Goal: Information Seeking & Learning: Learn about a topic

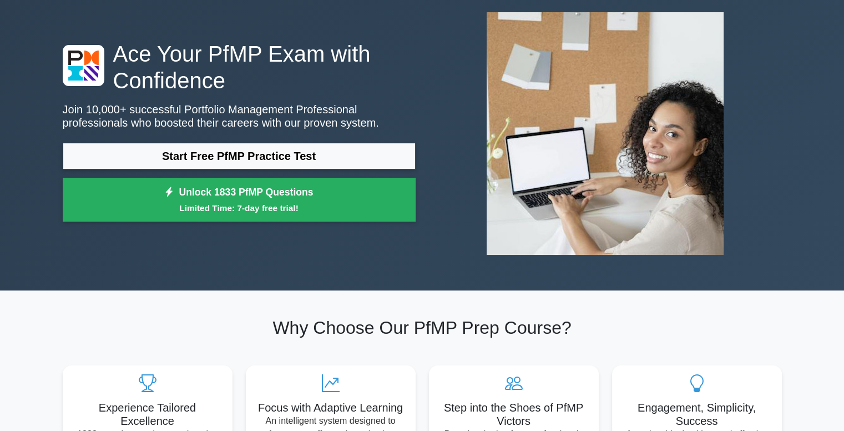
scroll to position [70, 0]
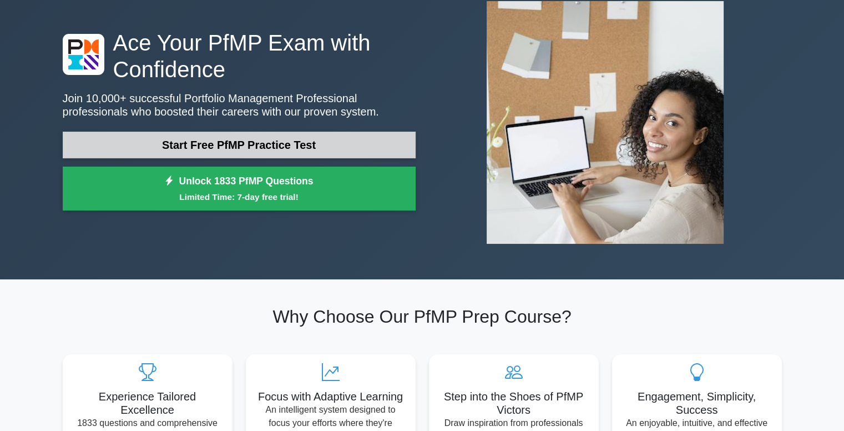
click at [300, 138] on link "Start Free PfMP Practice Test" at bounding box center [239, 145] width 353 height 27
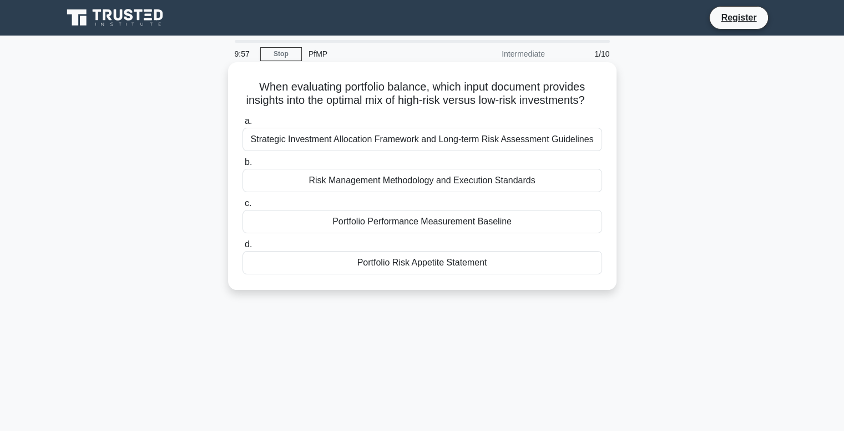
click at [396, 151] on div "Strategic Investment Allocation Framework and Long-term Risk Assessment Guideli…" at bounding box center [423, 139] width 360 height 23
click at [243, 125] on input "a. Strategic Investment Allocation Framework and Long-term Risk Assessment Guid…" at bounding box center [243, 121] width 0 height 7
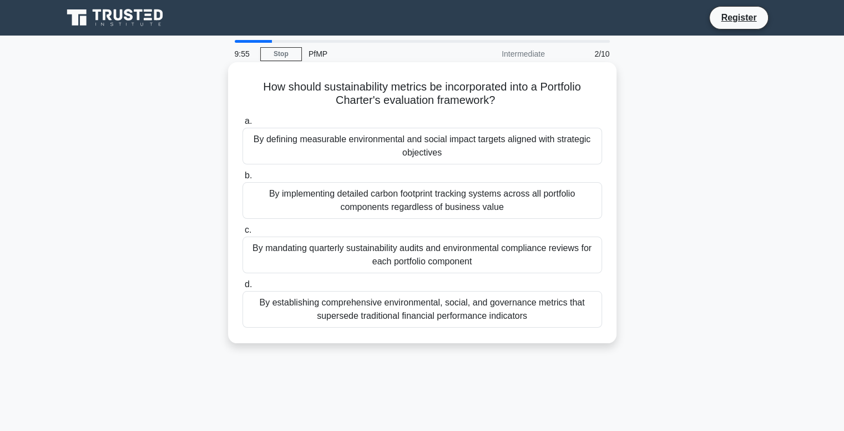
click at [396, 155] on div "By defining measurable environmental and social impact targets aligned with str…" at bounding box center [423, 146] width 360 height 37
click at [243, 125] on input "a. By defining measurable environmental and social impact targets aligned with …" at bounding box center [243, 121] width 0 height 7
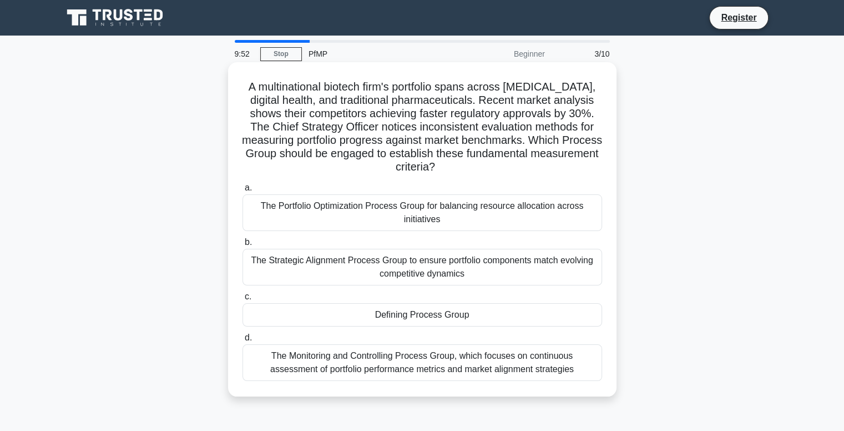
click at [393, 218] on div "The Portfolio Optimization Process Group for balancing resource allocation acro…" at bounding box center [423, 212] width 360 height 37
click at [243, 191] on input "a. The Portfolio Optimization Process Group for balancing resource allocation a…" at bounding box center [243, 187] width 0 height 7
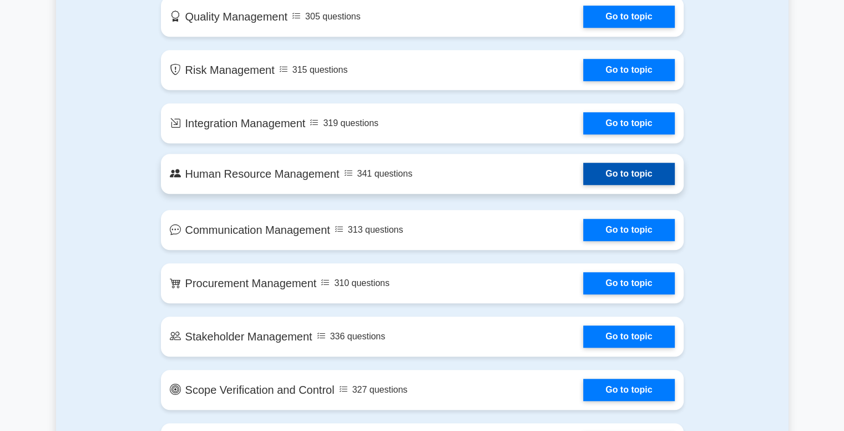
scroll to position [821, 0]
